Goal: Navigation & Orientation: Find specific page/section

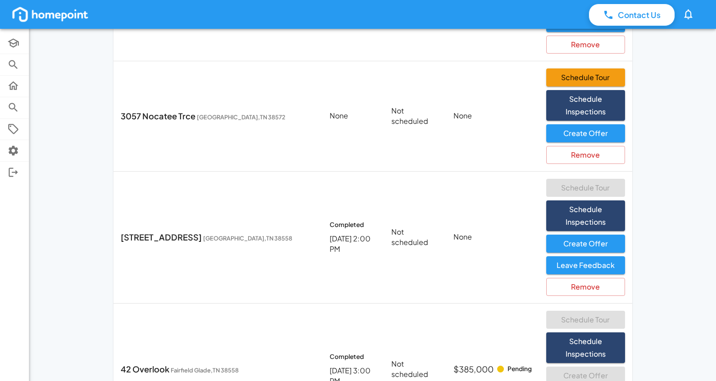
click at [69, 89] on div "Contact Us 0 Academy Browse Properties Selling Buying Offers Settings Log Out I…" at bounding box center [358, 36] width 716 height 842
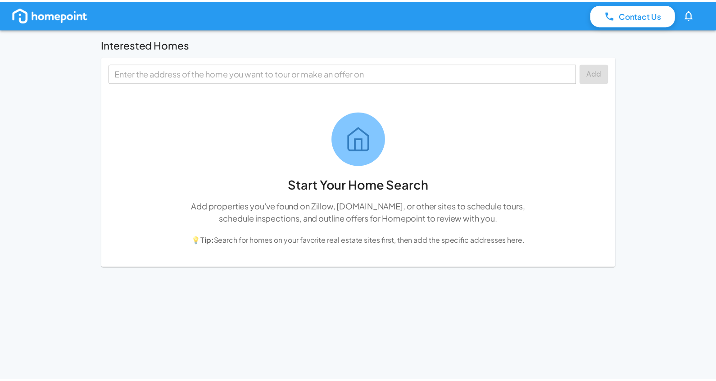
scroll to position [385, 0]
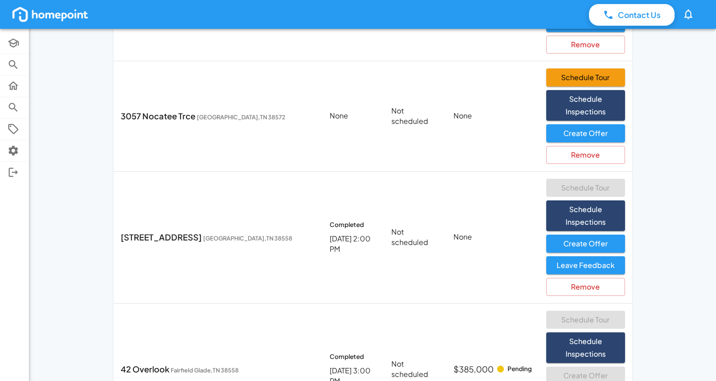
click at [663, 104] on div "Contact Us 0 Academy Browse Properties Selling Buying Offers Settings Log Out I…" at bounding box center [358, 36] width 716 height 842
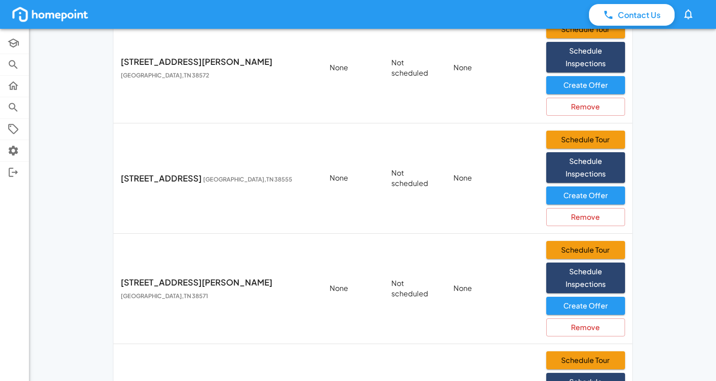
scroll to position [0, 0]
